Goal: Ask a question

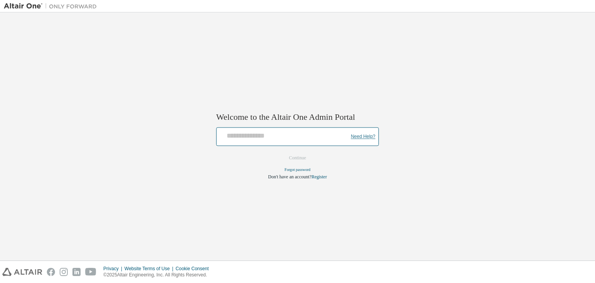
click at [361, 136] on link "Need Help?" at bounding box center [363, 136] width 24 height 0
